Goal: Book appointment/travel/reservation

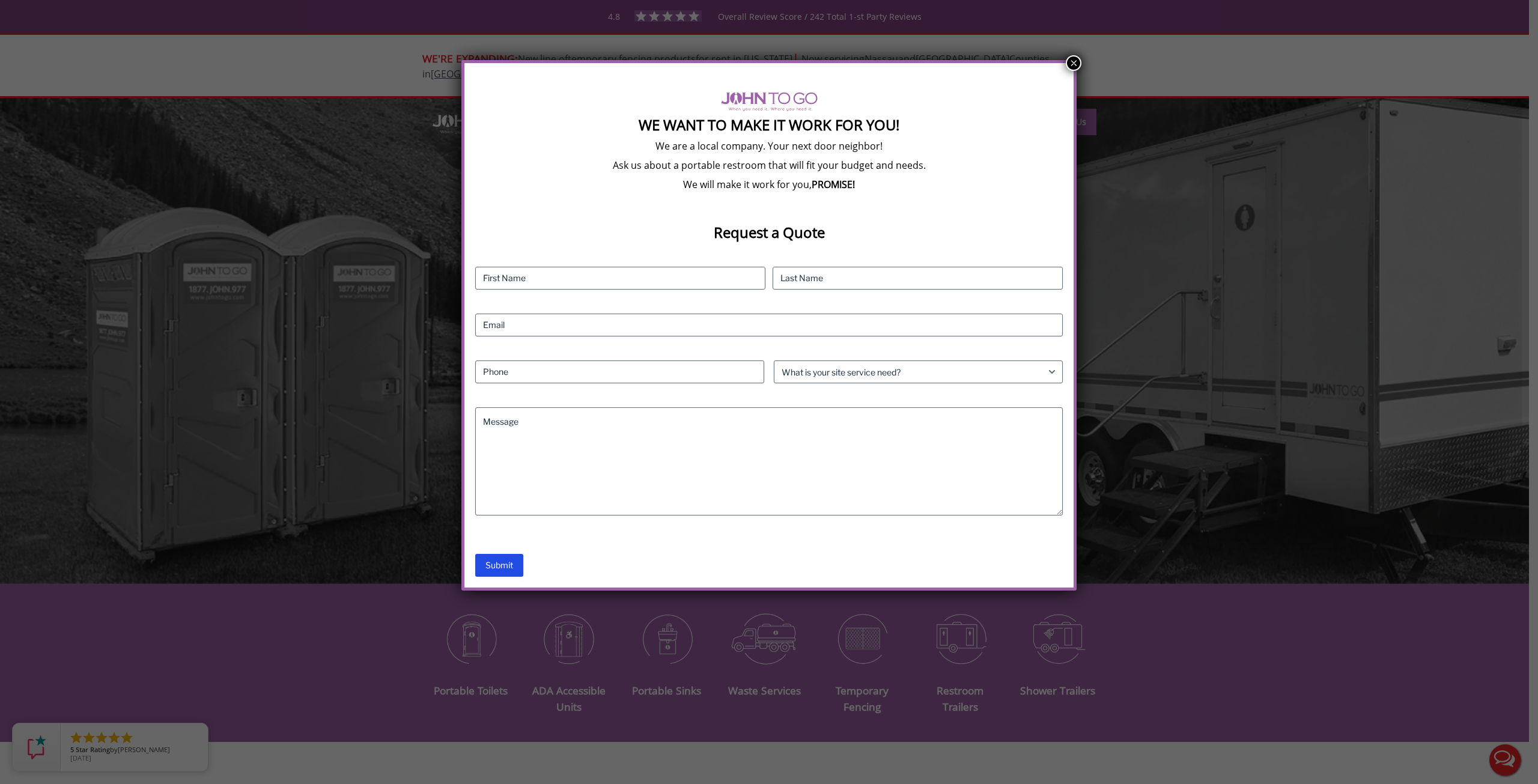
click at [1065, 54] on div "We Want To Make It Work For You! We are a local company. Your next door neighbo…" at bounding box center [769, 392] width 1538 height 784
click at [1069, 59] on button "×" at bounding box center [1074, 63] width 15 height 15
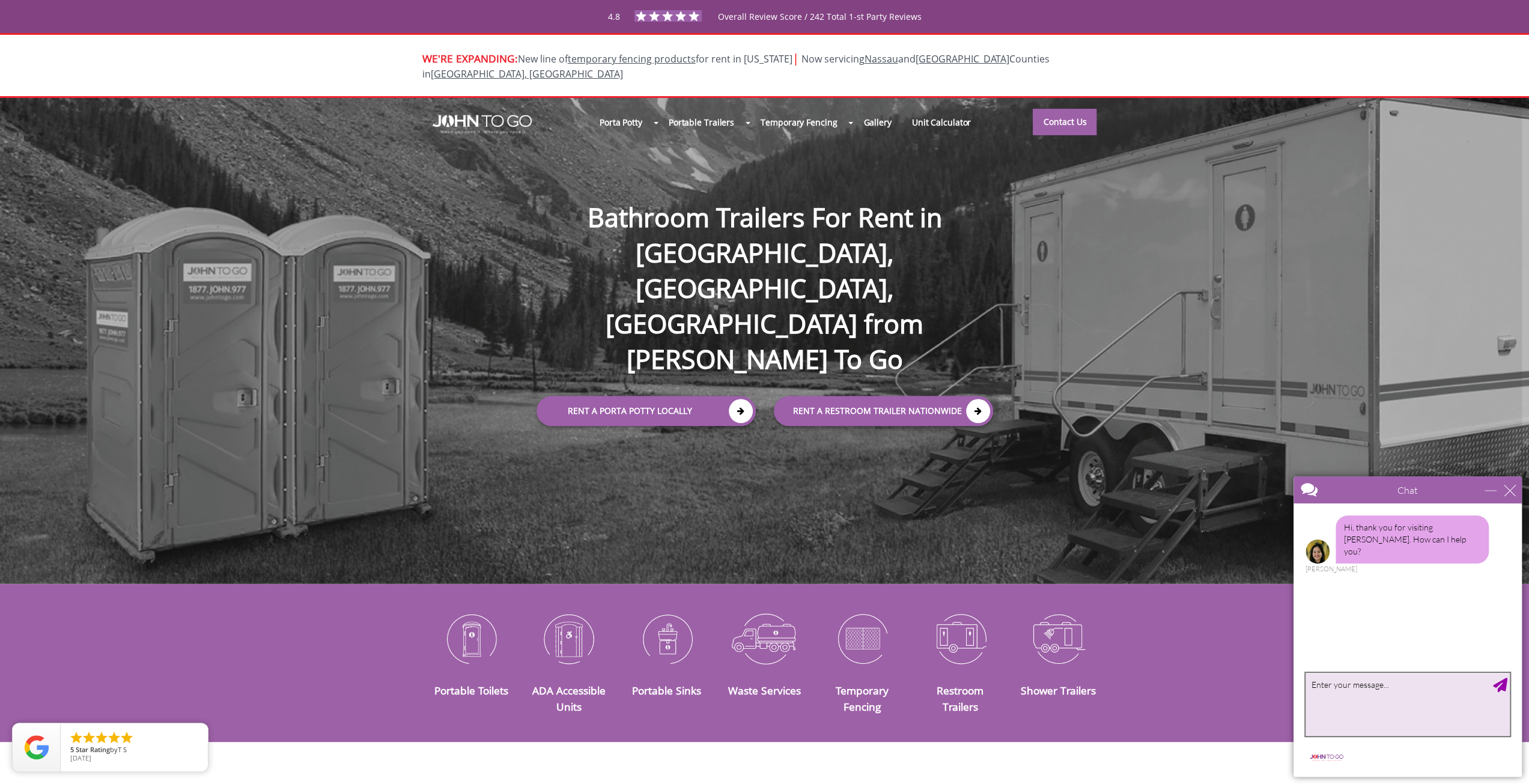
click at [1331, 703] on textarea "type your message" at bounding box center [1408, 705] width 205 height 63
click at [1518, 496] on div "Chat" at bounding box center [1408, 490] width 229 height 27
click at [1509, 490] on div "close" at bounding box center [1510, 490] width 12 height 12
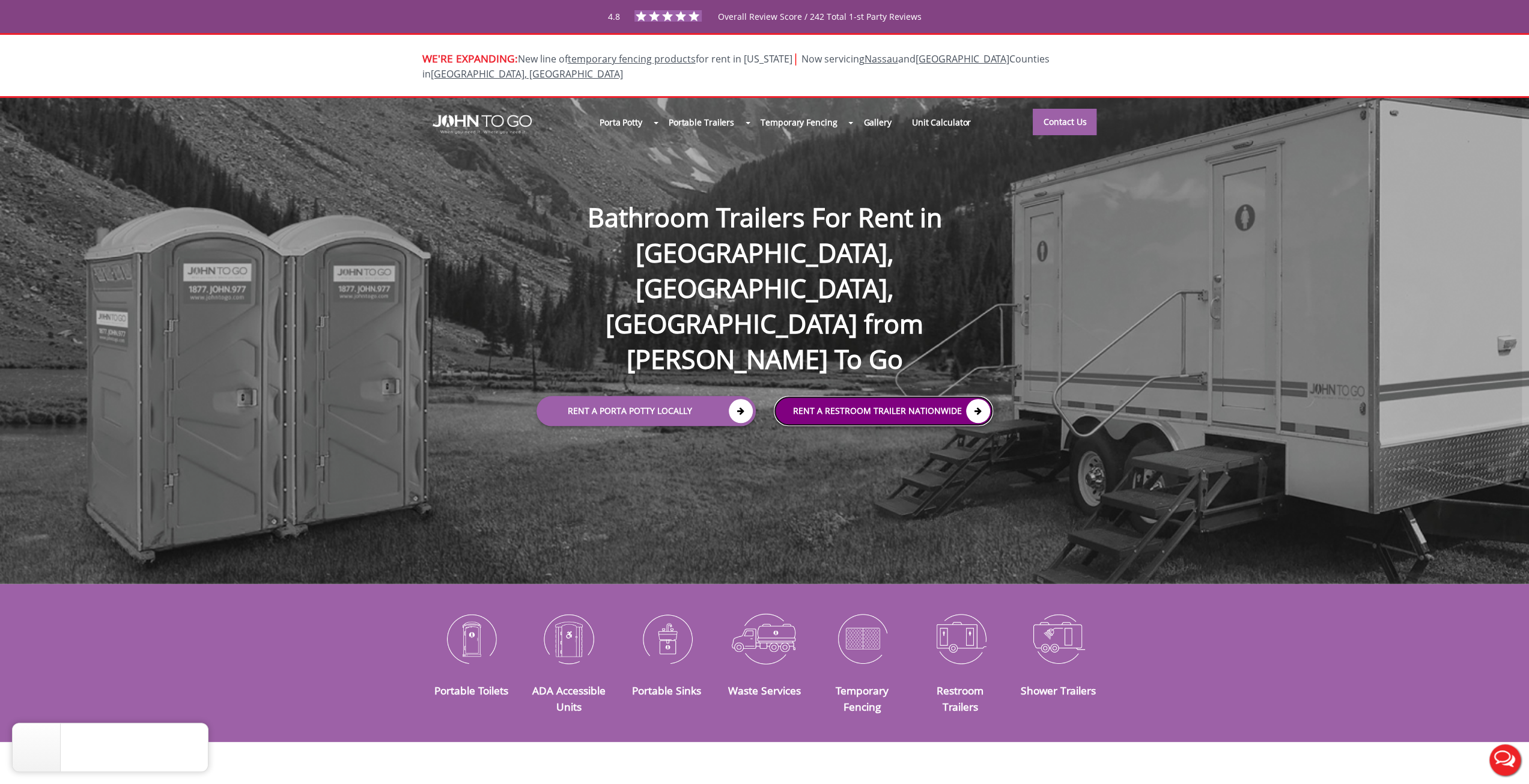
click at [895, 397] on link "rent a RESTROOM TRAILER Nationwide" at bounding box center [883, 411] width 219 height 30
click at [587, 357] on div at bounding box center [764, 392] width 1529 height 784
click at [245, 418] on div "Porta Potty Portable Toilets ADA Accessible Units Portable Sinks Waste Services…" at bounding box center [764, 340] width 1529 height 486
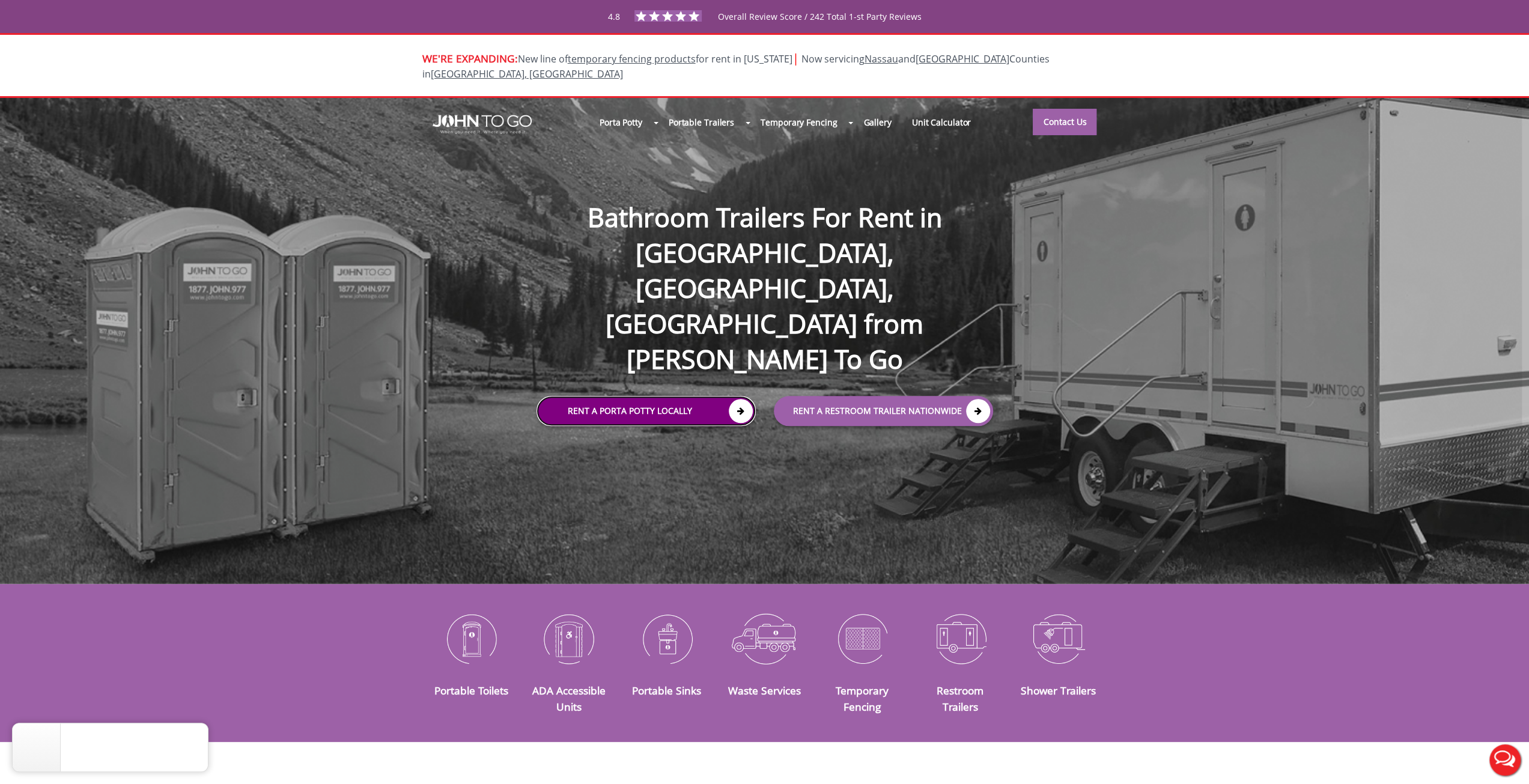
click at [730, 397] on link "Rent a Porta Potty Locally" at bounding box center [645, 411] width 219 height 30
click at [741, 400] on icon at bounding box center [740, 411] width 24 height 24
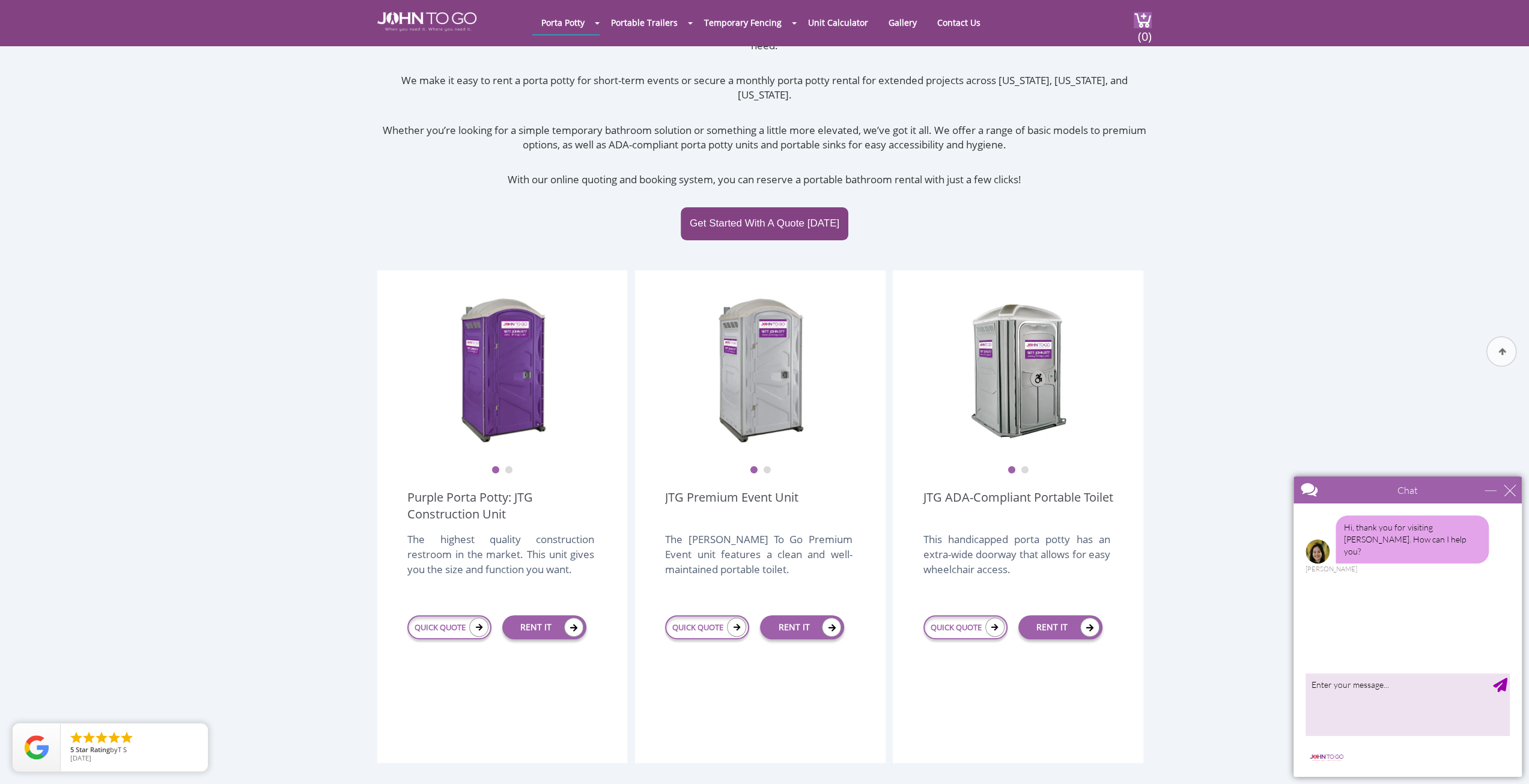
scroll to position [120, 0]
click at [786, 615] on link "RENT IT" at bounding box center [802, 626] width 84 height 24
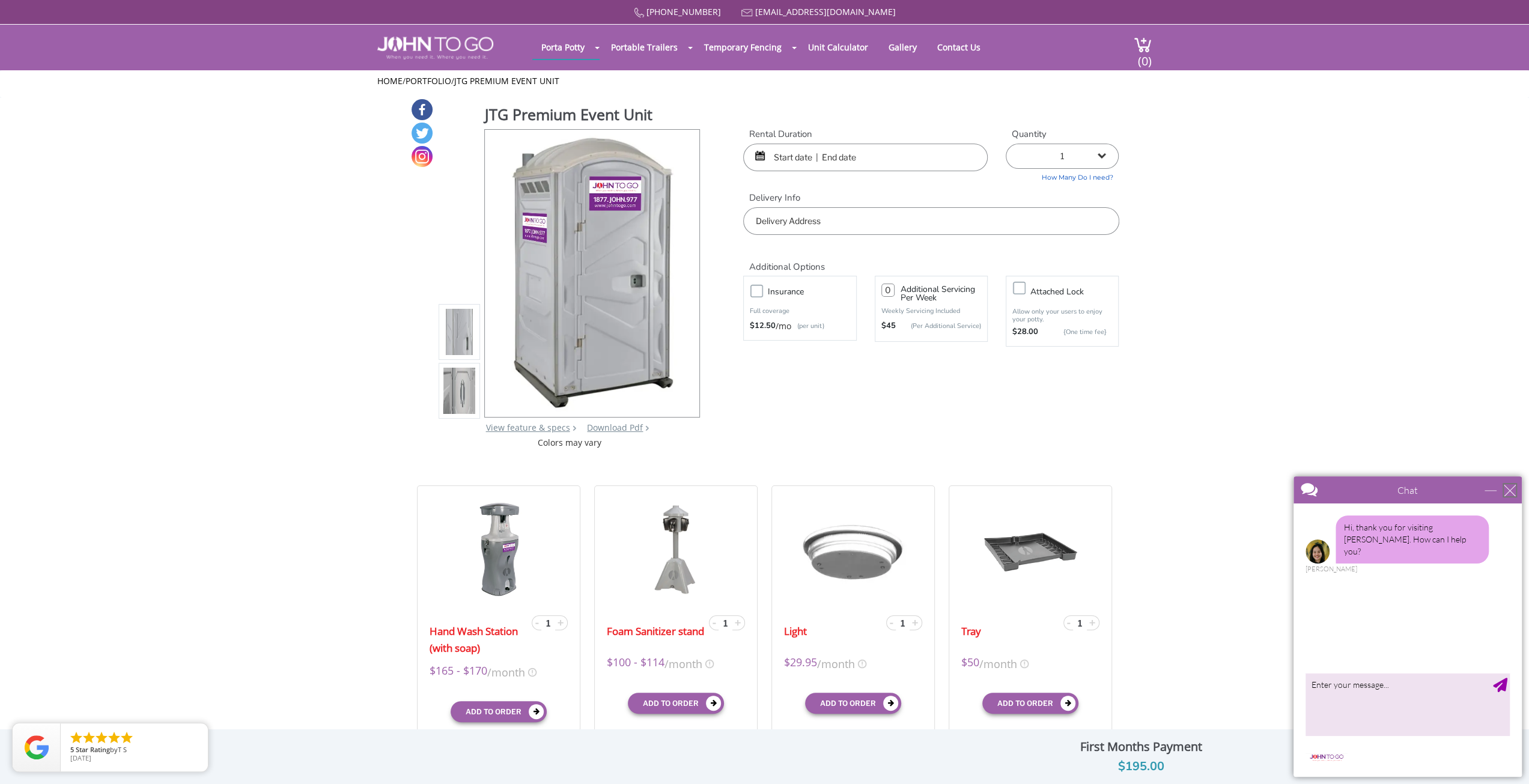
click at [1505, 491] on div "close" at bounding box center [1510, 490] width 12 height 12
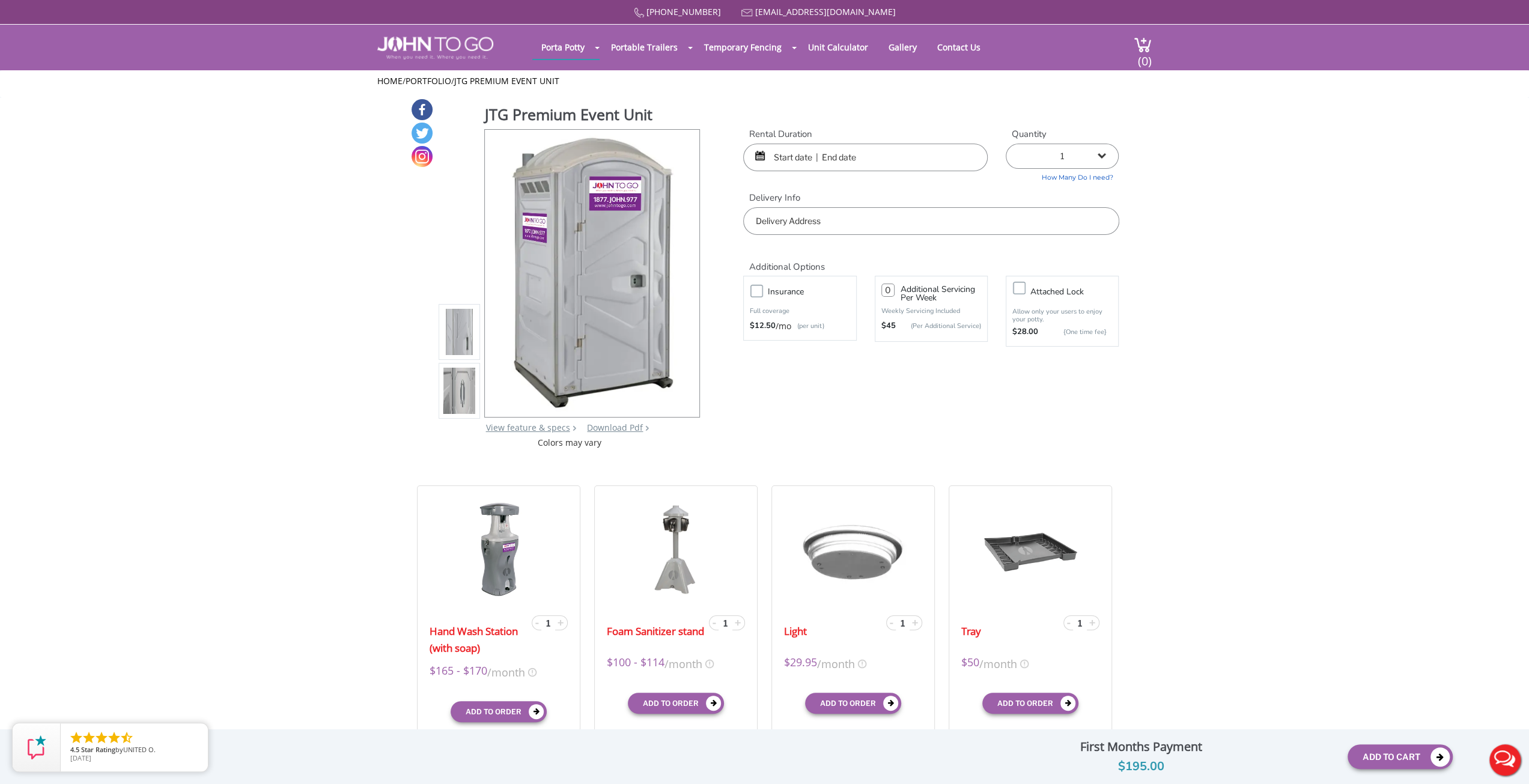
click at [801, 156] on input "text" at bounding box center [865, 157] width 245 height 28
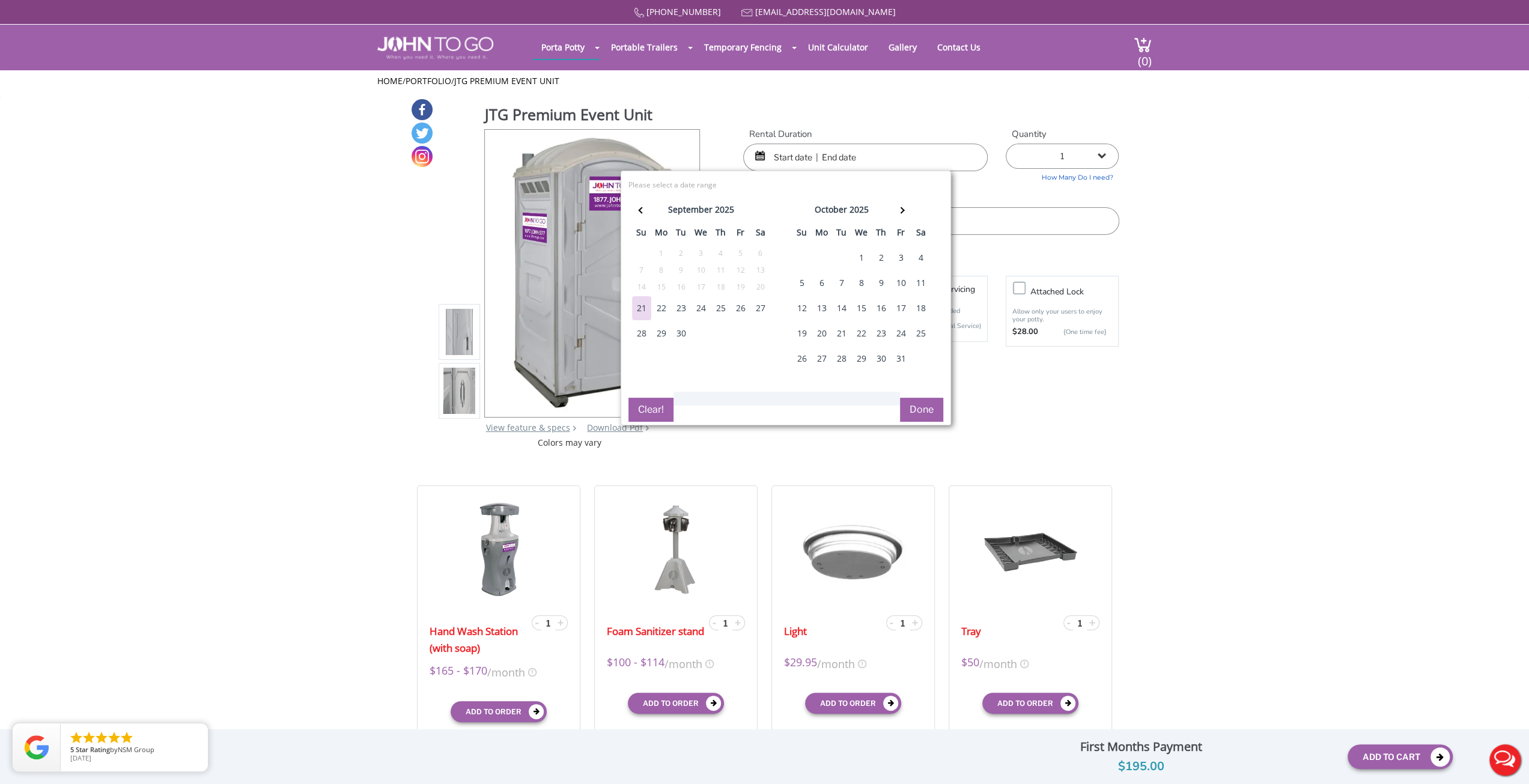
click at [814, 282] on div "6" at bounding box center [821, 282] width 19 height 24
click at [930, 402] on button "Done" at bounding box center [921, 409] width 43 height 24
type input "0"
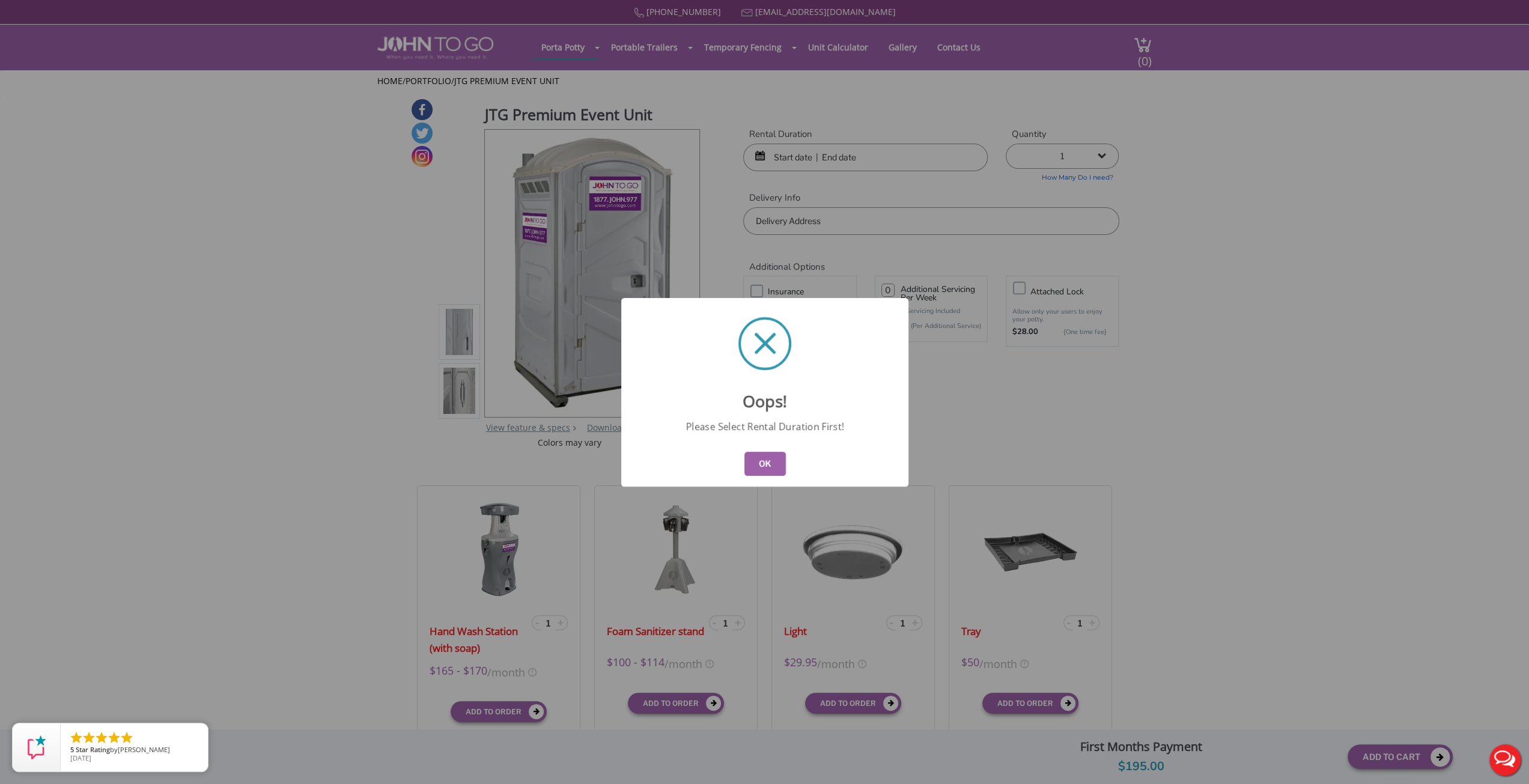
click at [765, 467] on button "OK" at bounding box center [764, 463] width 41 height 24
